Goal: Task Accomplishment & Management: Use online tool/utility

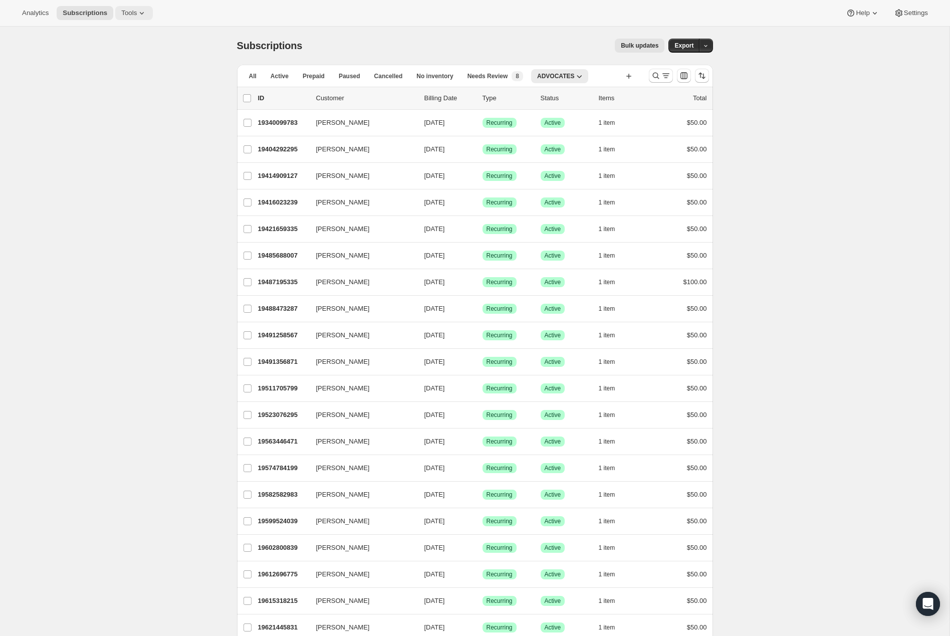
click at [133, 13] on span "Tools" at bounding box center [129, 13] width 16 height 8
click at [126, 97] on span "Campaign links" at bounding box center [140, 102] width 89 height 10
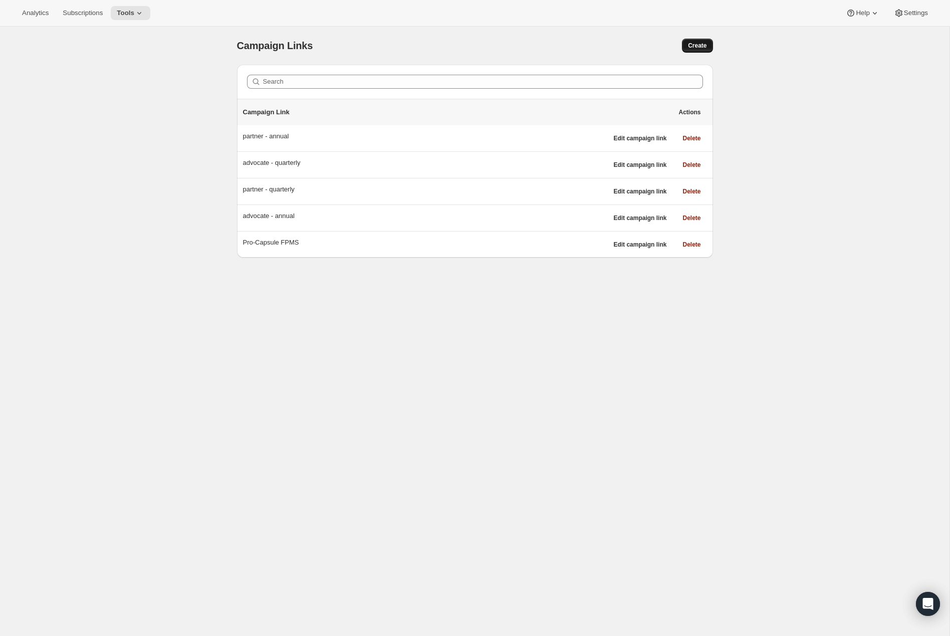
click at [700, 48] on span "Create" at bounding box center [697, 46] width 19 height 8
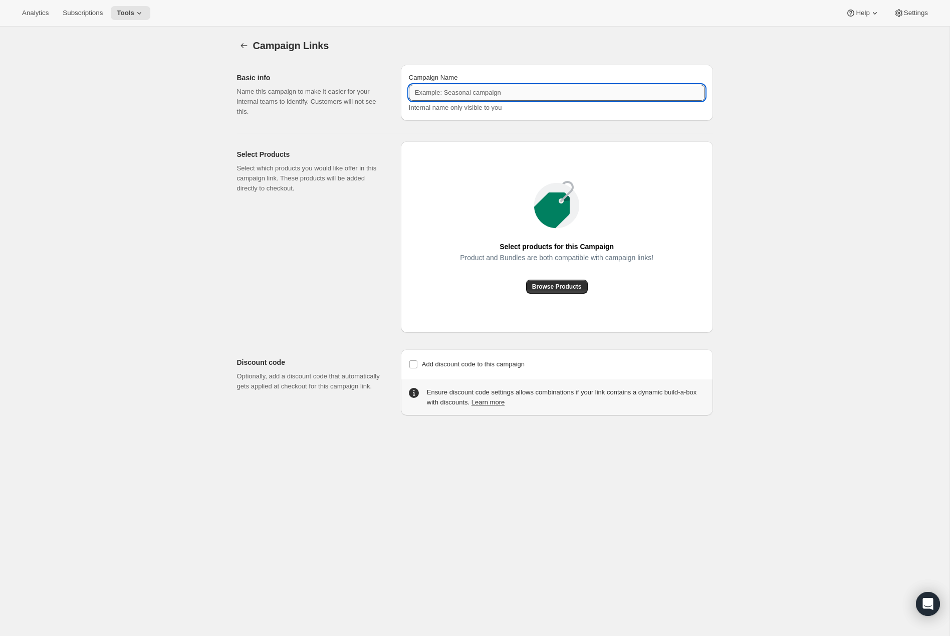
click at [503, 100] on input "Campaign Name" at bounding box center [557, 93] width 296 height 16
type input "Pro-Capsule"
click at [567, 359] on div "Add discount code to this campaign Discount code (optional)" at bounding box center [557, 364] width 296 height 14
click at [513, 357] on label "Add discount code to this campaign" at bounding box center [467, 364] width 116 height 14
click at [417, 360] on input "Add discount code to this campaign" at bounding box center [413, 364] width 8 height 8
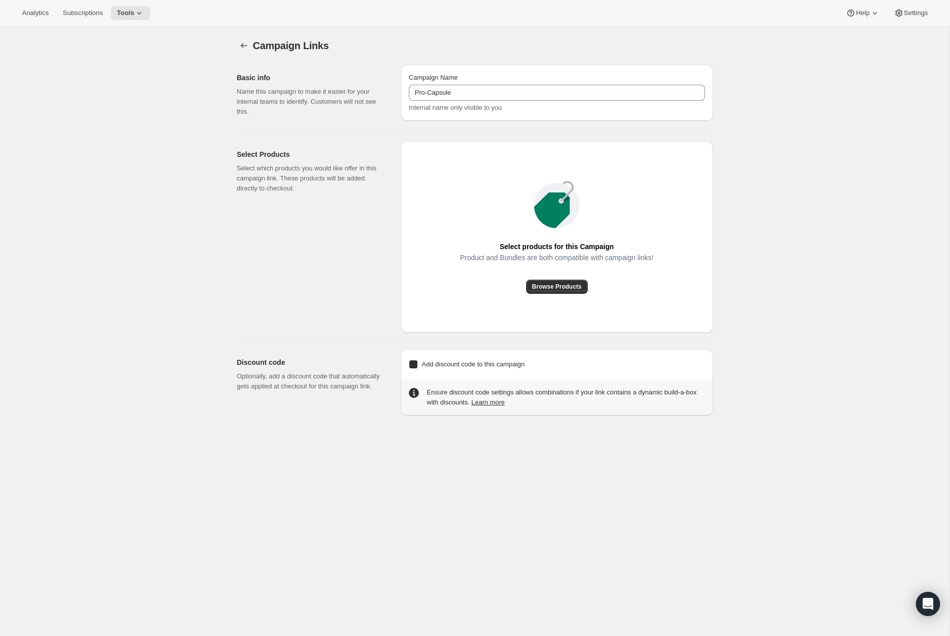
checkbox input "true"
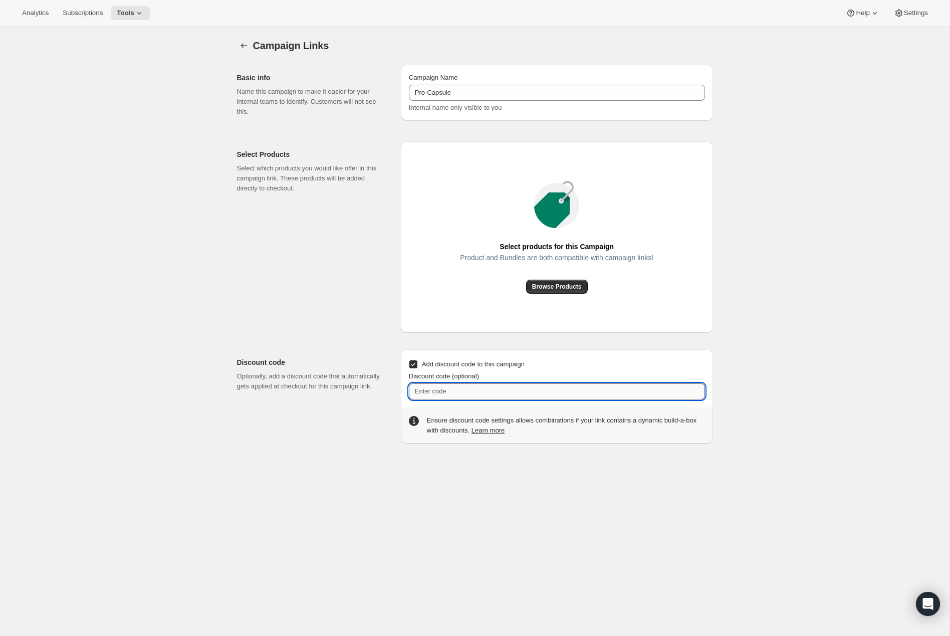
click at [504, 384] on input "Discount code (optional)" at bounding box center [557, 391] width 296 height 16
paste input "02CNXXW0MDKP"
type input "02CNXXW0MDKP"
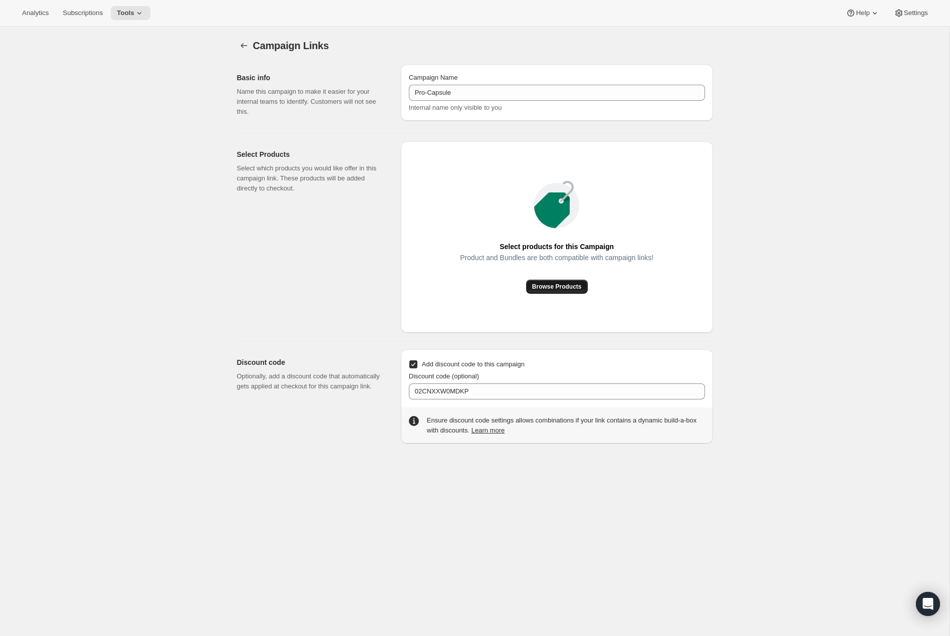
click at [557, 282] on button "Browse Products" at bounding box center [557, 287] width 62 height 14
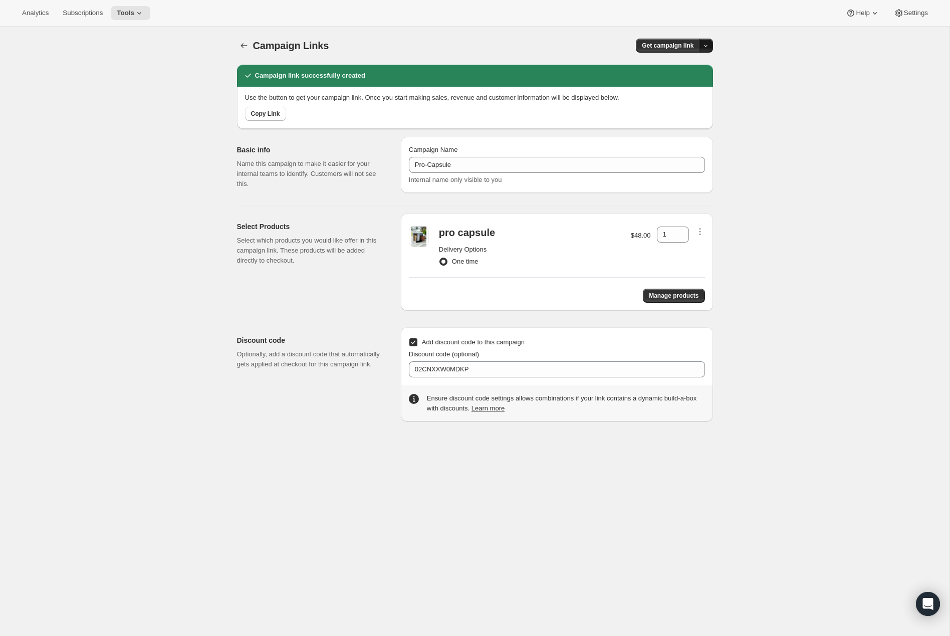
click at [704, 39] on button "button" at bounding box center [706, 46] width 14 height 14
click at [694, 66] on span "Copy Link" at bounding box center [692, 66] width 29 height 8
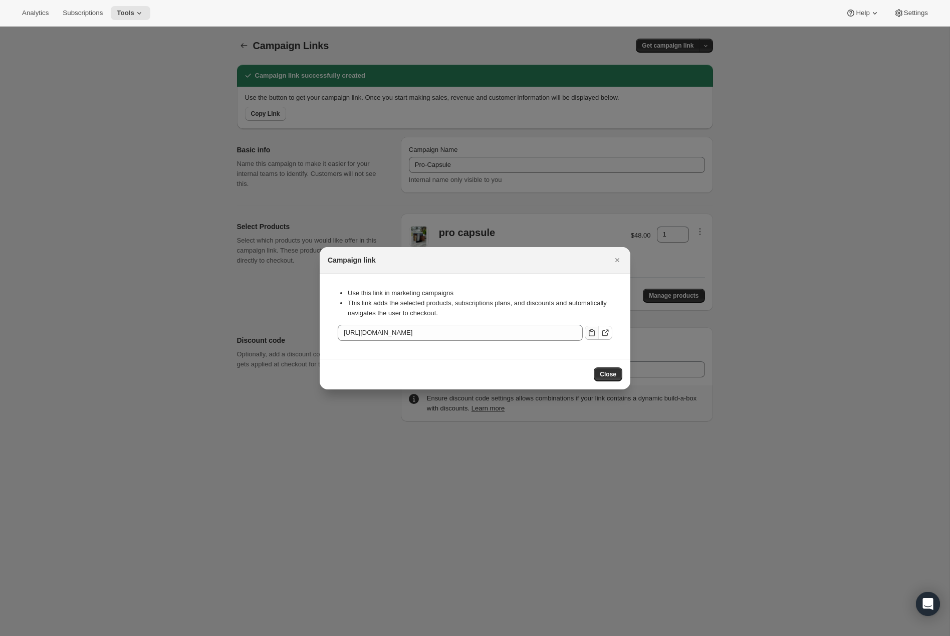
click at [594, 337] on icon ":rbh:" at bounding box center [592, 333] width 10 height 10
click at [740, 341] on div at bounding box center [475, 318] width 950 height 636
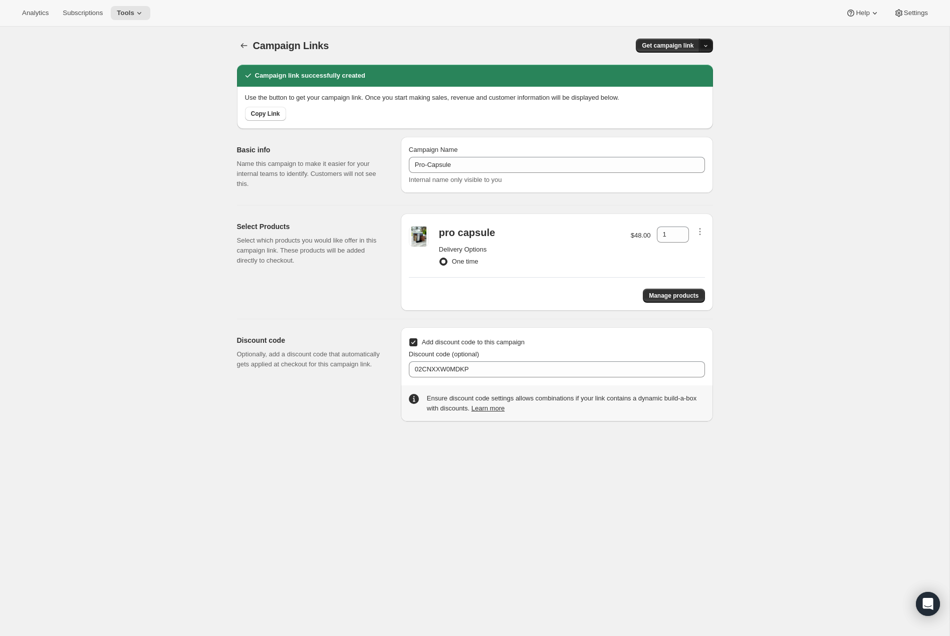
click at [704, 49] on icon "button" at bounding box center [706, 46] width 7 height 7
click at [700, 66] on span "Copy Link" at bounding box center [692, 66] width 29 height 8
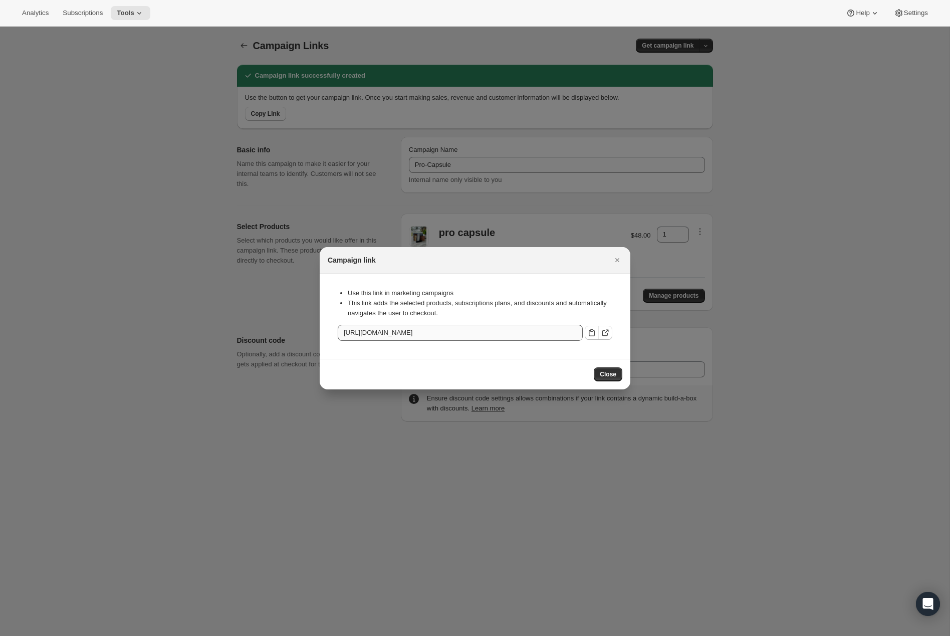
scroll to position [0, 75]
click at [610, 381] on div "Close" at bounding box center [475, 374] width 311 height 31
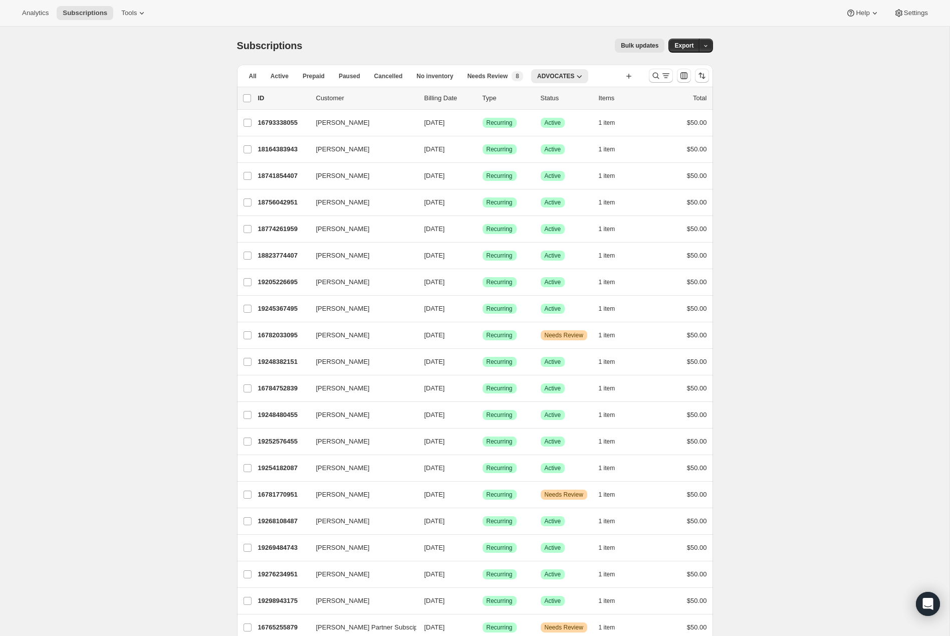
click at [116, 6] on div "Analytics Subscriptions Tools" at bounding box center [84, 13] width 137 height 14
click at [126, 8] on button "Tools" at bounding box center [134, 13] width 38 height 14
click at [136, 104] on span "Campaign links" at bounding box center [118, 102] width 45 height 8
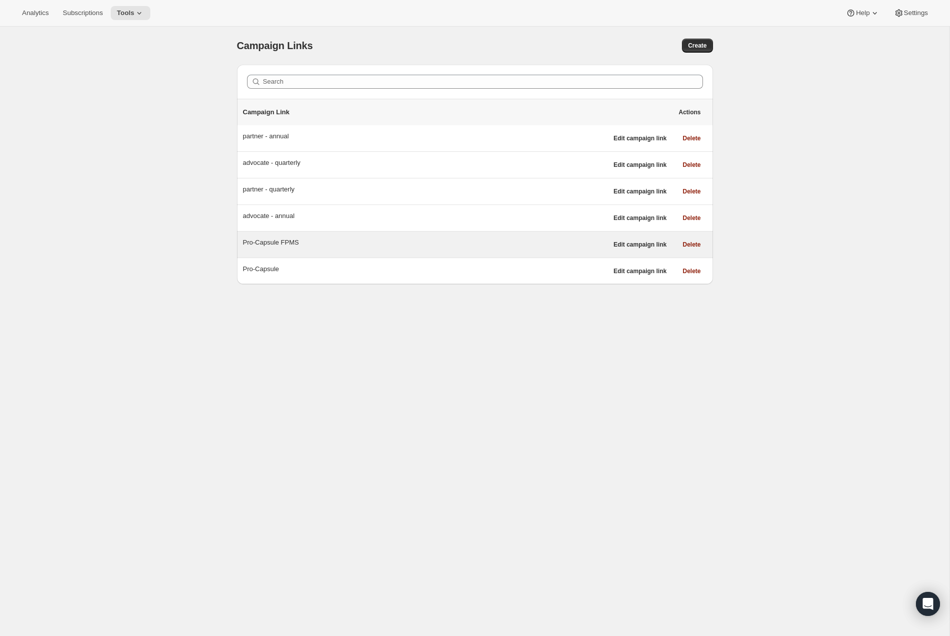
click at [287, 242] on div "Pro-Capsule FPMS" at bounding box center [425, 243] width 365 height 10
